Goal: Find specific page/section: Find specific page/section

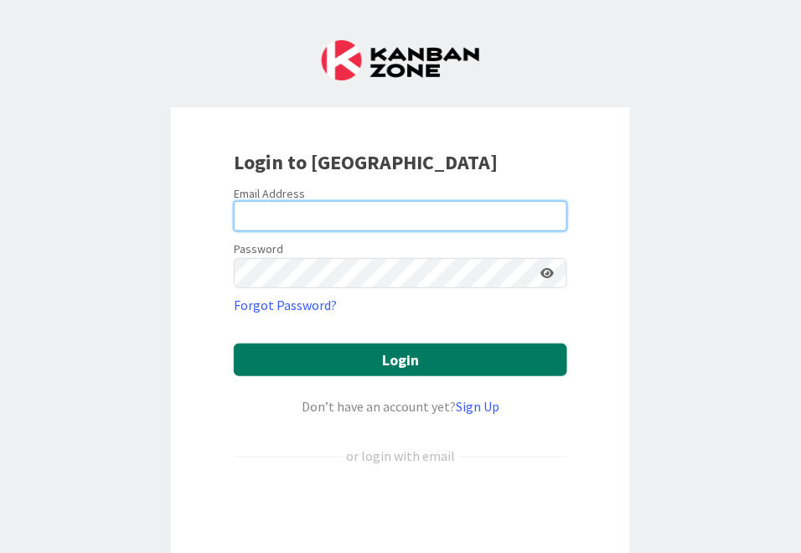
type input "[EMAIL_ADDRESS][DOMAIN_NAME]"
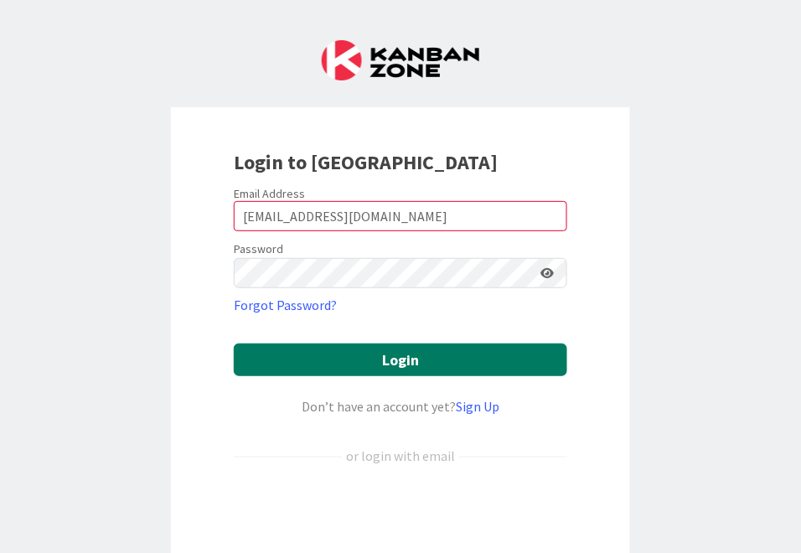
click at [378, 360] on button "Login" at bounding box center [400, 359] width 333 height 33
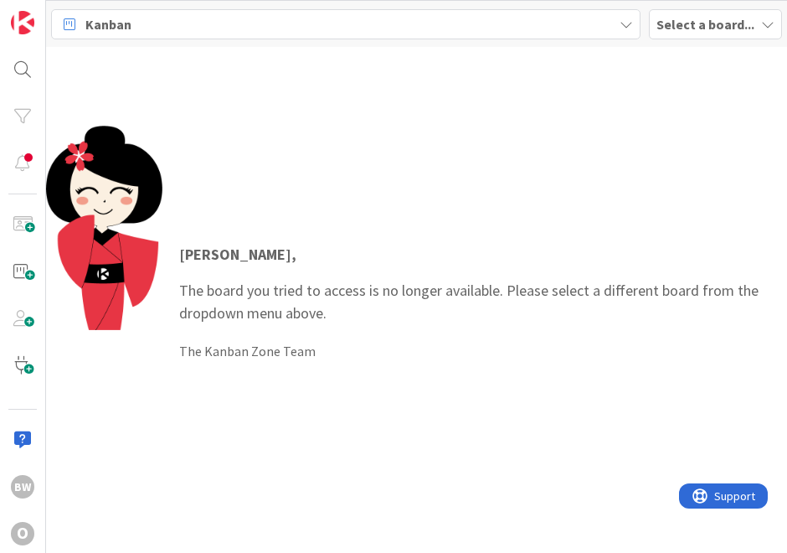
click at [680, 28] on b "Select a board..." at bounding box center [706, 24] width 98 height 17
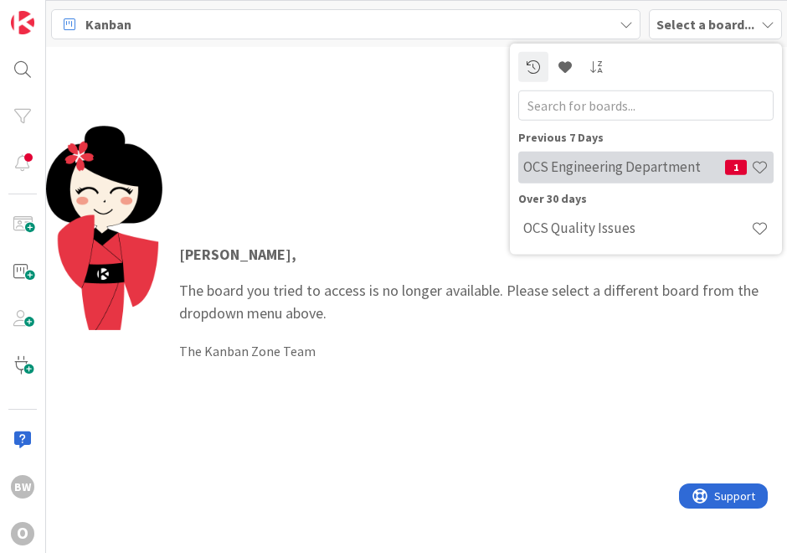
click at [596, 162] on h4 "OCS Engineering Department" at bounding box center [624, 166] width 202 height 17
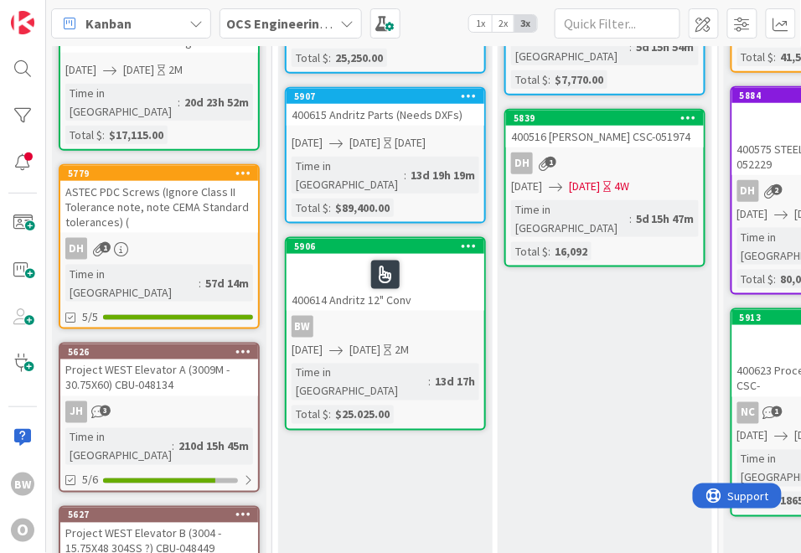
scroll to position [279, 0]
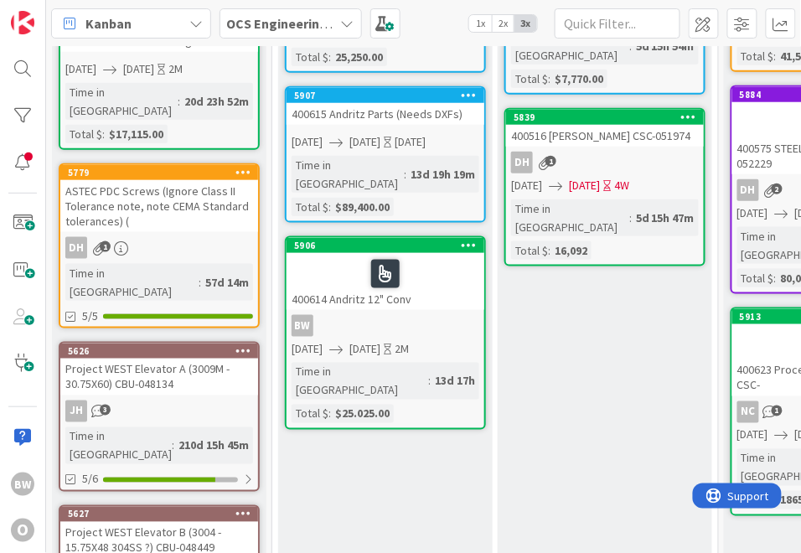
click at [403, 315] on div "BW" at bounding box center [385, 326] width 198 height 22
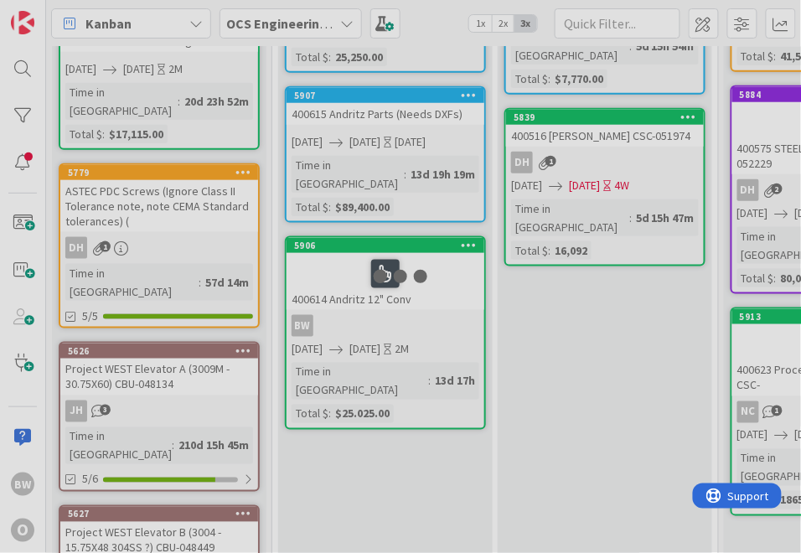
click at [403, 273] on div at bounding box center [400, 276] width 54 height 13
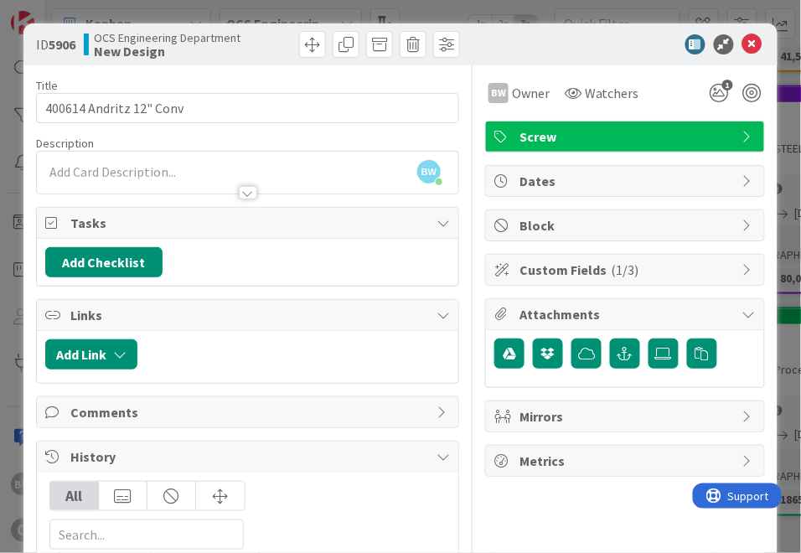
click at [566, 310] on span "Attachments" at bounding box center [626, 314] width 214 height 20
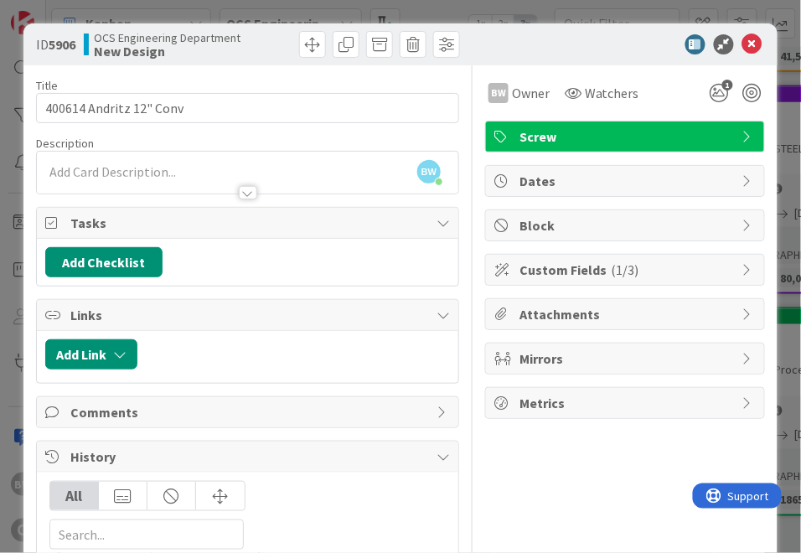
click at [566, 310] on span "Attachments" at bounding box center [626, 314] width 214 height 20
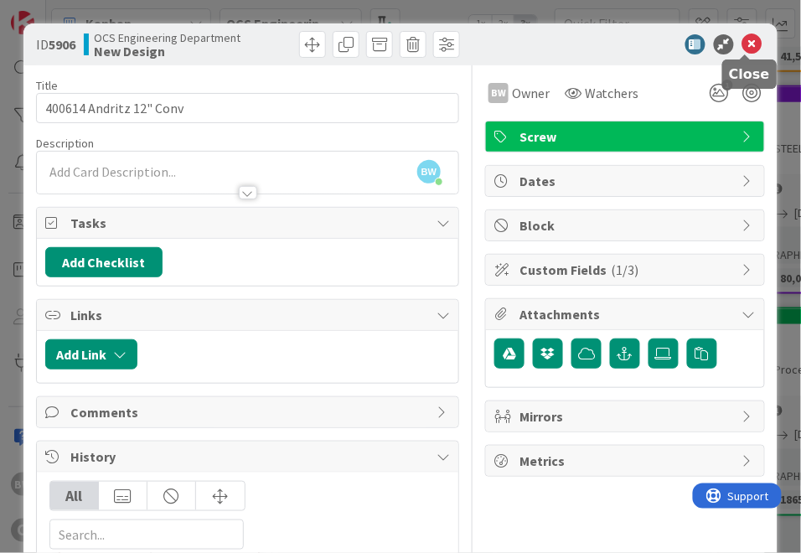
click at [750, 36] on icon at bounding box center [752, 44] width 20 height 20
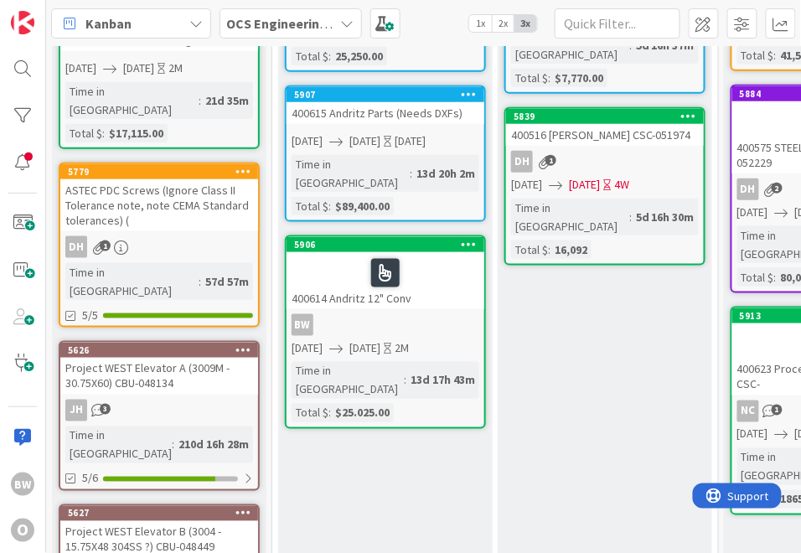
scroll to position [279, 0]
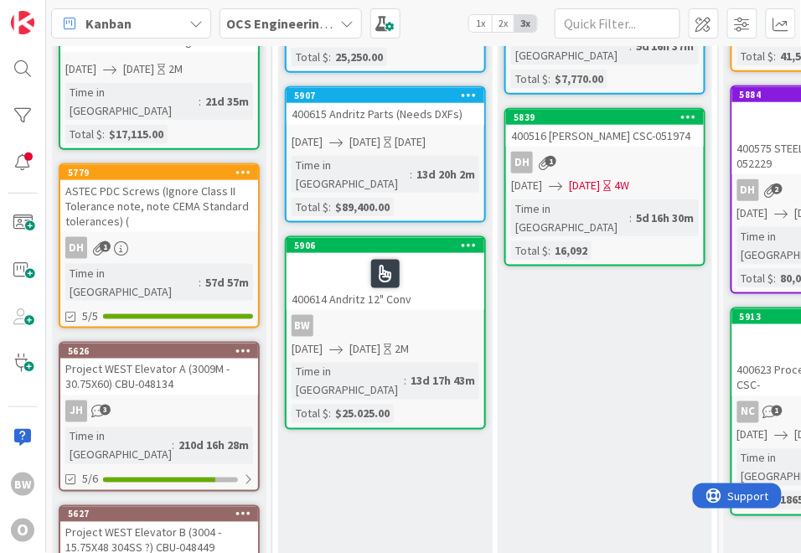
click at [429, 255] on div "400614 Andritz 12" Conv" at bounding box center [385, 281] width 198 height 57
click at [445, 258] on div "400614 Andritz 12" Conv" at bounding box center [385, 281] width 198 height 57
click at [420, 256] on div at bounding box center [385, 273] width 188 height 35
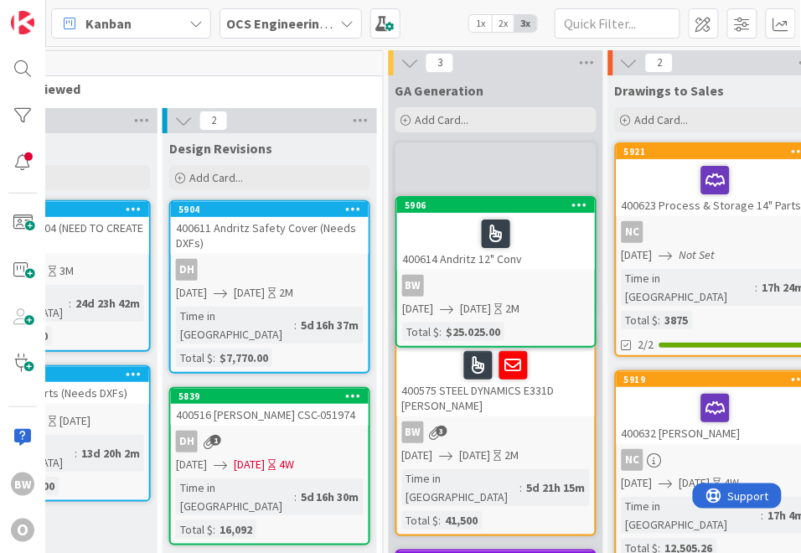
scroll to position [0, 345]
